Goal: Task Accomplishment & Management: Complete application form

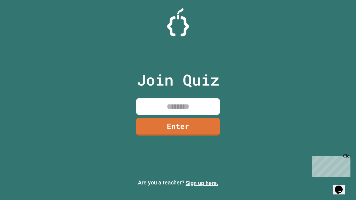
click at [202, 183] on link "Sign up here." at bounding box center [202, 183] width 33 height 7
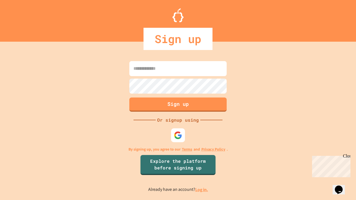
click at [202, 190] on link "Log in." at bounding box center [201, 190] width 13 height 6
